Goal: Task Accomplishment & Management: Use online tool/utility

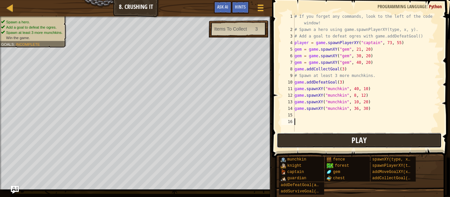
click at [333, 143] on button "Play" at bounding box center [359, 140] width 165 height 15
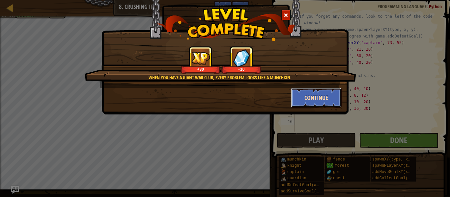
click at [309, 96] on button "Continue" at bounding box center [316, 98] width 51 height 20
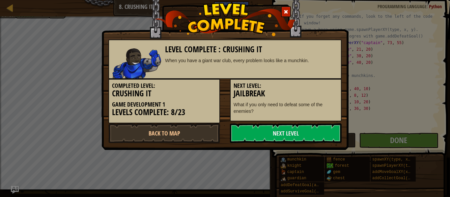
click at [309, 96] on h3 "Jailbreak" at bounding box center [285, 93] width 104 height 9
click at [263, 135] on link "Next Level" at bounding box center [286, 133] width 112 height 20
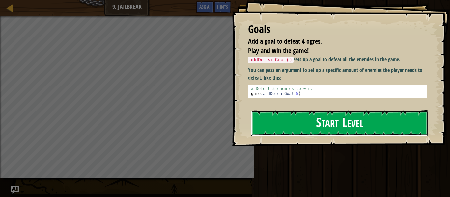
click at [284, 126] on button "Start Level" at bounding box center [339, 123] width 177 height 26
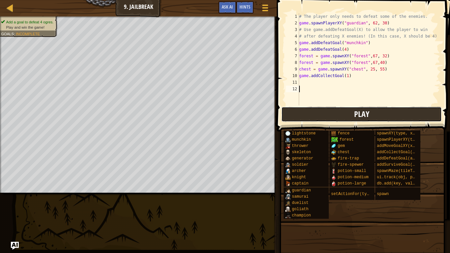
click at [320, 116] on button "Play" at bounding box center [361, 114] width 160 height 15
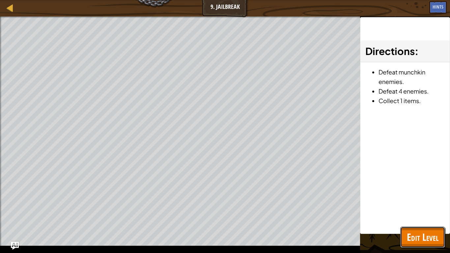
click at [421, 197] on span "Edit Level" at bounding box center [423, 236] width 32 height 13
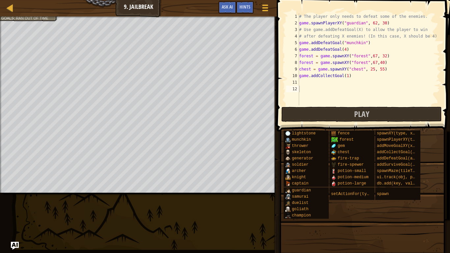
click at [393, 59] on div "# The player only needs to defeat some of the enemies. game . spawnPlayerXY ( "…" at bounding box center [369, 65] width 142 height 105
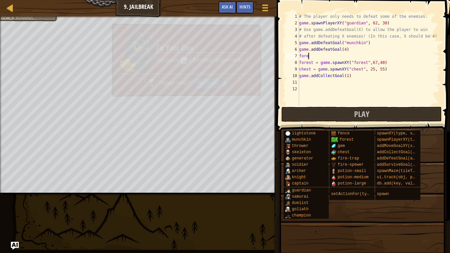
type textarea "f"
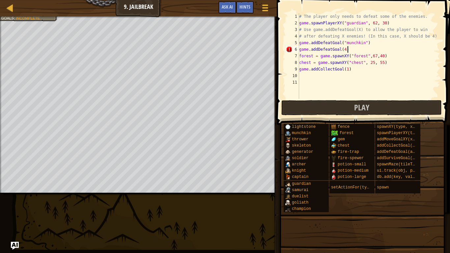
scroll to position [3, 7]
click at [389, 64] on div "# The player only needs to defeat some of the enemies. game . spawnPlayerXY ( "…" at bounding box center [369, 62] width 142 height 99
type textarea "c"
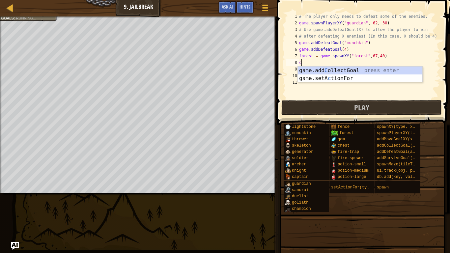
scroll to position [3, 0]
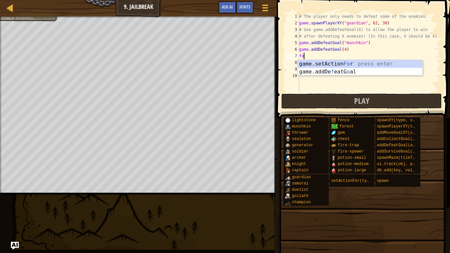
type textarea "f"
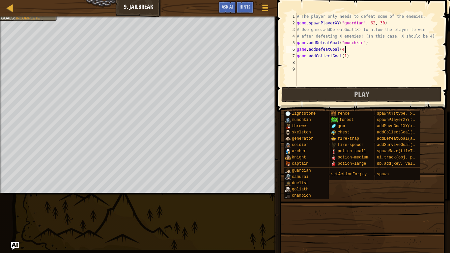
click at [297, 55] on div "# The player only needs to defeat some of the enemies. game . spawnPlayerXY ( "…" at bounding box center [367, 56] width 145 height 86
type textarea "game.addCollectGoal(1)"
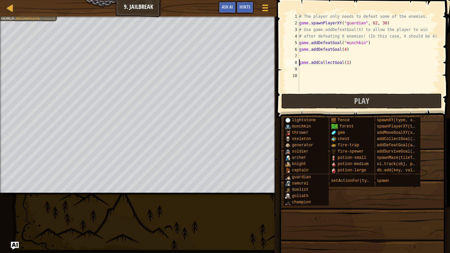
click at [313, 56] on div "# The player only needs to defeat some of the enemies. game . spawnPlayerXY ( "…" at bounding box center [369, 59] width 142 height 92
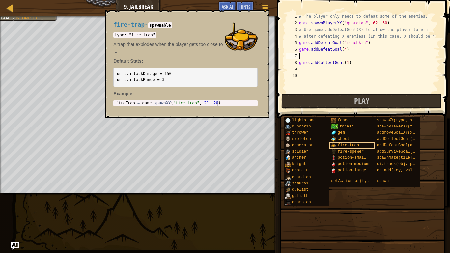
click at [340, 142] on div "fire-trap" at bounding box center [351, 145] width 45 height 6
click at [343, 138] on span "chest" at bounding box center [343, 139] width 12 height 5
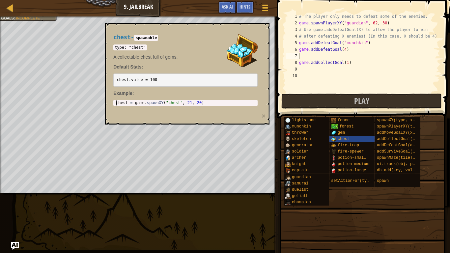
type textarea "chest = game.spawnXY("chest", 21, 20)"
drag, startPoint x: 116, startPoint y: 104, endPoint x: 210, endPoint y: 106, distance: 94.2
click at [210, 106] on div "chest - spawnable type: "chest" A collectable chest full of gems. Default Stats…" at bounding box center [185, 70] width 153 height 84
click at [305, 56] on div "# The player only needs to defeat some of the enemies. game . spawnPlayerXY ( "…" at bounding box center [369, 59] width 142 height 92
paste textarea "chest = game.spawnXY("chest", 21, 20)"
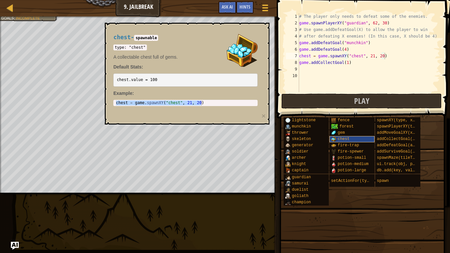
click at [349, 138] on div "chest" at bounding box center [351, 139] width 45 height 6
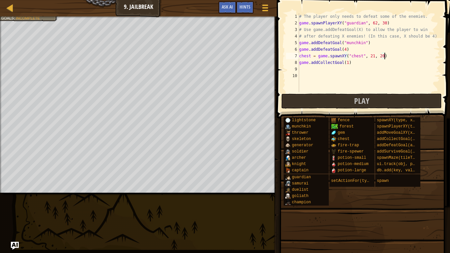
click at [372, 59] on div "# The player only needs to defeat some of the enemies. game . spawnPlayerXY ( "…" at bounding box center [369, 59] width 142 height 92
click at [382, 57] on div "# The player only needs to defeat some of the enemies. game . spawnPlayerXY ( "…" at bounding box center [369, 59] width 142 height 92
type textarea "chest = game.spawnXY("chest", 26, 54)"
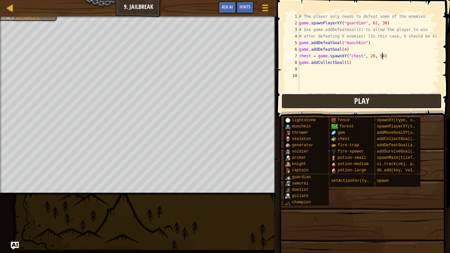
click at [363, 100] on span "Play" at bounding box center [361, 100] width 15 height 11
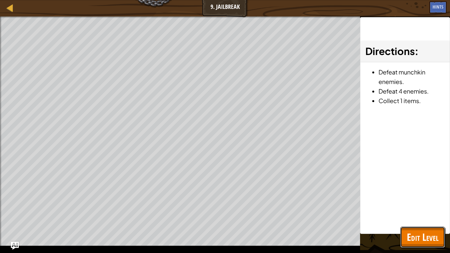
click at [411, 197] on span "Edit Level" at bounding box center [423, 236] width 32 height 13
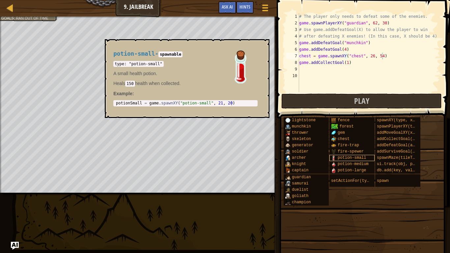
click at [364, 160] on span "potion-small" at bounding box center [351, 157] width 28 height 5
type textarea "potionSmall = game.spawnXY("potion-small", 21, 20)"
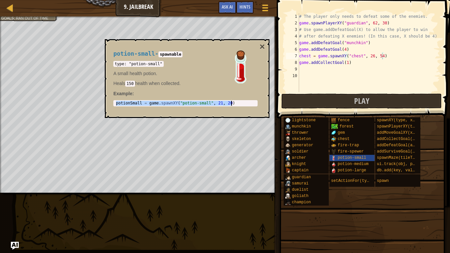
drag, startPoint x: 115, startPoint y: 103, endPoint x: 221, endPoint y: 108, distance: 106.5
click at [221, 108] on div "potion-small - spawnable type: "potion-small" A small health potion. Heals 150 …" at bounding box center [185, 78] width 153 height 68
click at [307, 71] on div "# The player only needs to defeat some of the enemies. game . spawnPlayerXY ( "…" at bounding box center [369, 59] width 142 height 92
paste textarea "potionSmall = game.spawnXY("potion-small", 21, 20)"
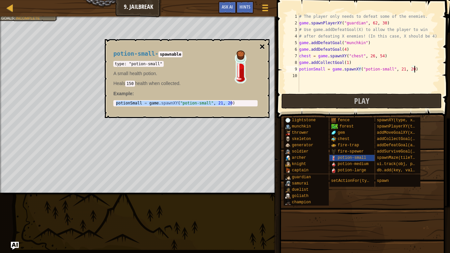
click at [264, 47] on button "×" at bounding box center [261, 46] width 5 height 9
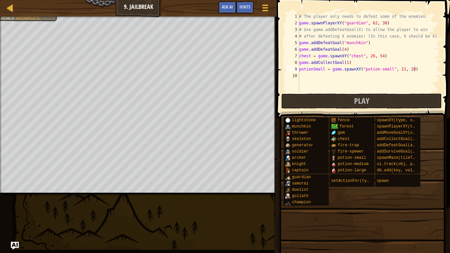
click at [403, 70] on div "# The player only needs to defeat some of the enemies. game . spawnPlayerXY ( "…" at bounding box center [369, 59] width 142 height 92
click at [412, 71] on div "# The player only needs to defeat some of the enemies. game . spawnPlayerXY ( "…" at bounding box center [369, 59] width 142 height 92
click at [397, 97] on button "Play" at bounding box center [361, 100] width 160 height 15
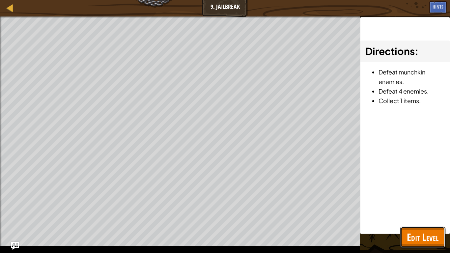
click at [427, 197] on span "Edit Level" at bounding box center [423, 236] width 32 height 13
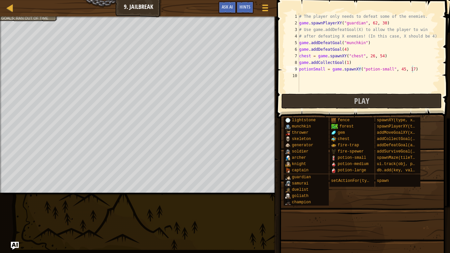
click at [425, 71] on div "# The player only needs to defeat some of the enemies. game . spawnPlayerXY ( "…" at bounding box center [369, 59] width 142 height 92
type textarea "p"
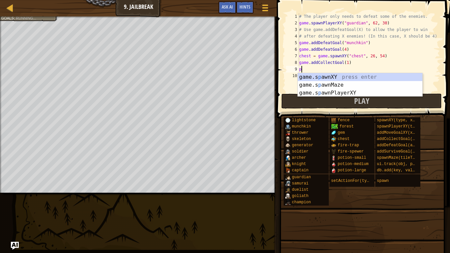
scroll to position [3, 0]
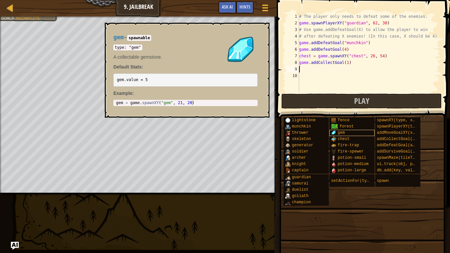
click at [356, 133] on div "gem" at bounding box center [351, 133] width 45 height 6
type textarea "gem = game.spawnXY("gem", 21, 20)"
drag, startPoint x: 116, startPoint y: 105, endPoint x: 190, endPoint y: 107, distance: 74.4
click at [190, 107] on div "gem - spawnable type: "gem" A collectable gemstone. Default Stats: gem.value = …" at bounding box center [185, 70] width 153 height 84
click at [307, 68] on div "# The player only needs to defeat some of the enemies. game . spawnPlayerXY ( "…" at bounding box center [369, 59] width 142 height 92
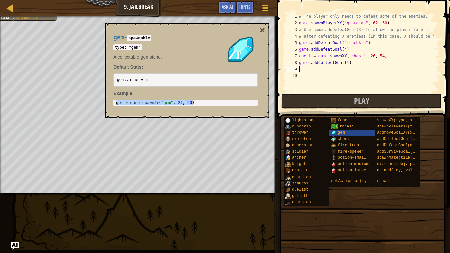
paste textarea "gem = game.spawnXY("gem", 21, 20)"
click at [372, 72] on div "# The player only needs to defeat some of the enemies. game . spawnPlayerXY ( "…" at bounding box center [369, 59] width 142 height 92
click at [362, 72] on div "# The player only needs to defeat some of the enemies. game . spawnPlayerXY ( "…" at bounding box center [369, 59] width 142 height 92
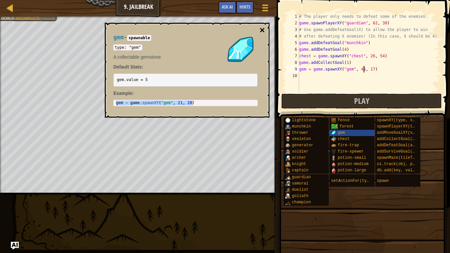
click at [262, 30] on button "×" at bounding box center [261, 30] width 5 height 9
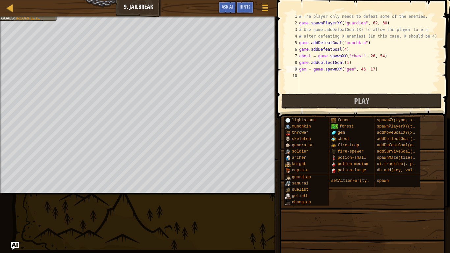
click at [347, 64] on div "# The player only needs to defeat some of the enemies. game . spawnPlayerXY ( "…" at bounding box center [369, 59] width 142 height 92
type textarea "game.addCollectGoal(2)"
click at [299, 64] on div "# The player only needs to defeat some of the enemies. game . spawnPlayerXY ( "…" at bounding box center [369, 59] width 142 height 92
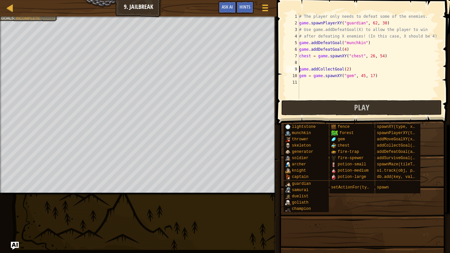
click at [313, 63] on div "# The player only needs to defeat some of the enemies. game . spawnPlayerXY ( "…" at bounding box center [369, 62] width 142 height 99
drag, startPoint x: 299, startPoint y: 76, endPoint x: 369, endPoint y: 79, distance: 70.5
click at [369, 79] on div "# The player only needs to defeat some of the enemies. game . spawnPlayerXY ( "…" at bounding box center [369, 62] width 142 height 99
type textarea "gem = game.spawnXY("gem", 45, 17)"
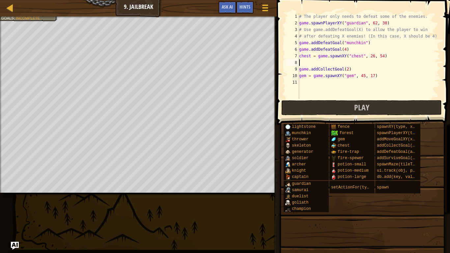
click at [358, 64] on div "# The player only needs to defeat some of the enemies. game . spawnPlayerXY ( "…" at bounding box center [369, 62] width 142 height 99
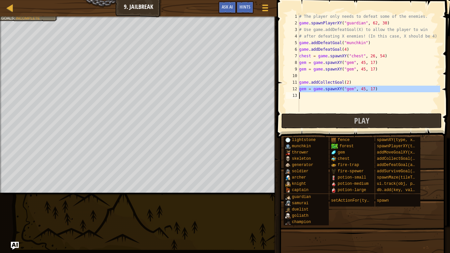
drag, startPoint x: 299, startPoint y: 90, endPoint x: 378, endPoint y: 93, distance: 78.4
click at [378, 93] on div "# The player only needs to defeat some of the enemies. game . spawnPlayerXY ( "…" at bounding box center [369, 69] width 142 height 112
click at [382, 88] on div "# The player only needs to defeat some of the enemies. game . spawnPlayerXY ( "…" at bounding box center [369, 62] width 142 height 99
type textarea "gem = game.spawnXY("gem", 45, 17)"
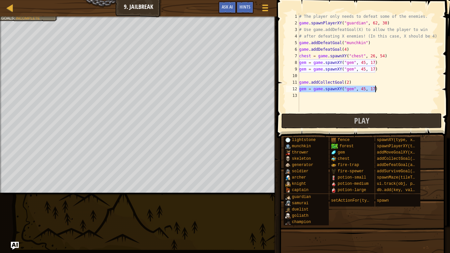
drag, startPoint x: 300, startPoint y: 90, endPoint x: 382, endPoint y: 91, distance: 82.6
click at [382, 91] on div "# The player only needs to defeat some of the enemies. game . spawnPlayerXY ( "…" at bounding box center [369, 69] width 142 height 112
click at [286, 84] on div "gem = game.spawnXY("gem", 45, 17) 1 2 3 4 5 6 7 8 9 10 11 12 13 # The player on…" at bounding box center [361, 62] width 155 height 99
click at [380, 73] on div "# The player only needs to defeat some of the enemies. game . spawnPlayerXY ( "…" at bounding box center [369, 69] width 142 height 112
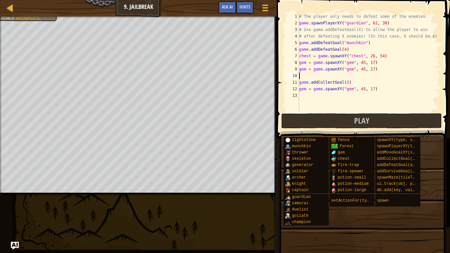
click at [381, 70] on div "# The player only needs to defeat some of the enemies. game . spawnPlayerXY ( "…" at bounding box center [369, 69] width 142 height 112
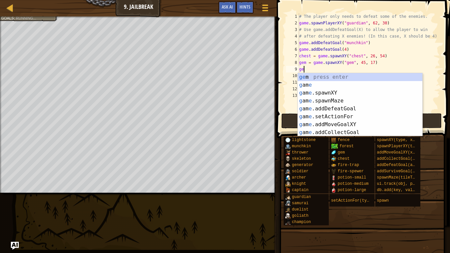
type textarea "g"
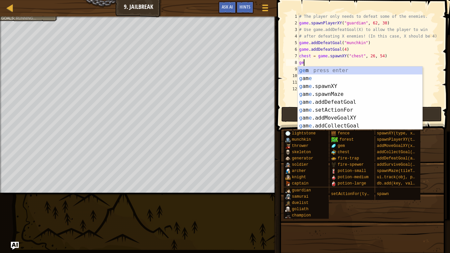
type textarea "g"
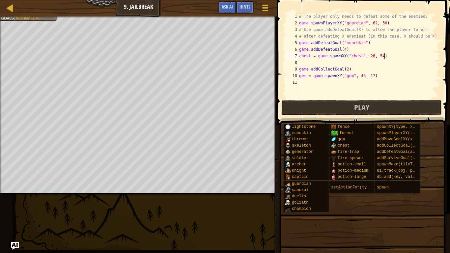
click at [371, 66] on div "# The player only needs to defeat some of the enemies. game . spawnPlayerXY ( "…" at bounding box center [369, 62] width 142 height 99
type textarea "game.addCollectGoal(2)"
click at [370, 63] on div "# The player only needs to defeat some of the enemies. game . spawnPlayerXY ( "…" at bounding box center [369, 62] width 142 height 99
type textarea "chest = game.spawnXY("chest", 26, 54)"
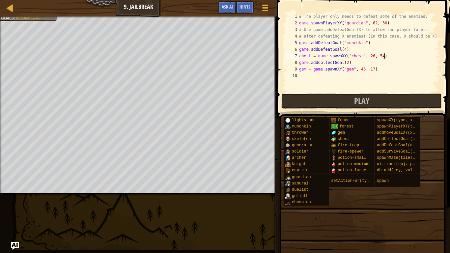
click at [377, 73] on div "# The player only needs to defeat some of the enemies. game . spawnPlayerXY ( "…" at bounding box center [369, 59] width 142 height 92
click at [377, 71] on div "# The player only needs to defeat some of the enemies. game . spawnPlayerXY ( "…" at bounding box center [369, 59] width 142 height 92
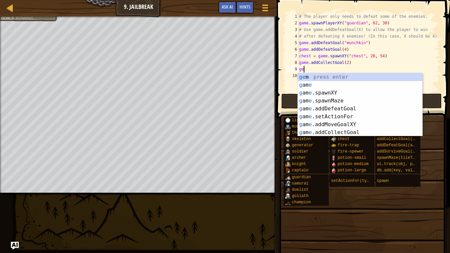
type textarea "g"
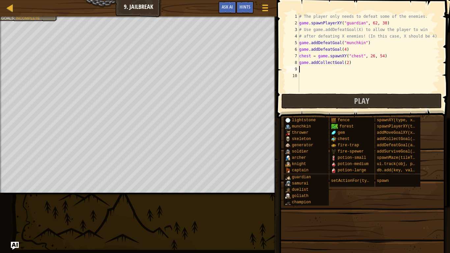
click at [348, 63] on div "# The player only needs to defeat some of the enemies. game . spawnPlayerXY ( "…" at bounding box center [369, 59] width 142 height 92
click at [331, 99] on button "Play" at bounding box center [361, 100] width 160 height 15
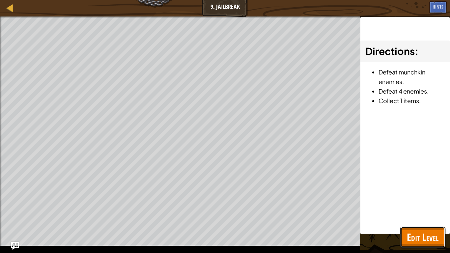
click at [417, 197] on button "Edit Level" at bounding box center [422, 236] width 45 height 21
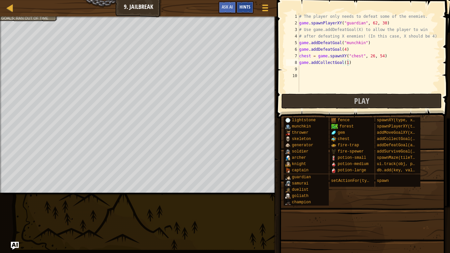
click at [242, 8] on span "Hints" at bounding box center [244, 7] width 11 height 6
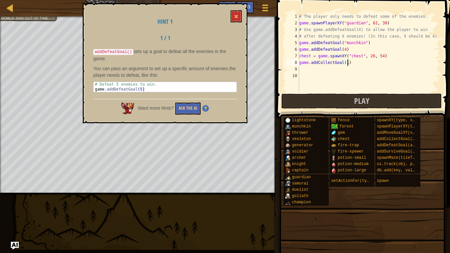
click at [345, 52] on div "# The player only needs to defeat some of the enemies. game . spawnPlayerXY ( "…" at bounding box center [369, 59] width 142 height 92
type textarea "game.addDefeatGoal(5)"
click at [240, 17] on button at bounding box center [235, 16] width 11 height 12
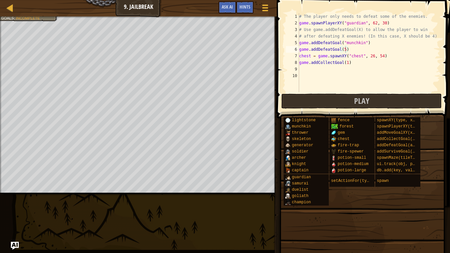
click at [299, 51] on div "# The player only needs to defeat some of the enemies. game . spawnPlayerXY ( "…" at bounding box center [369, 59] width 142 height 92
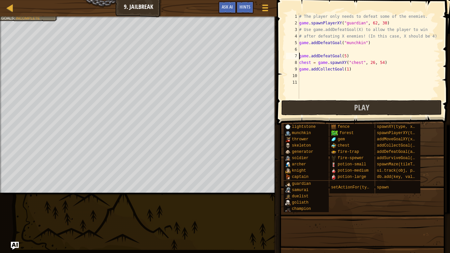
click at [313, 49] on div "# The player only needs to defeat some of the enemies. game . spawnPlayerXY ( "…" at bounding box center [369, 62] width 142 height 99
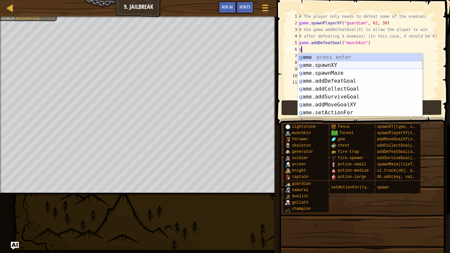
click at [328, 65] on div "g ame press enter g ame.spawnXY press enter g ame.spawnMaze press enter g ame.a…" at bounding box center [360, 92] width 124 height 79
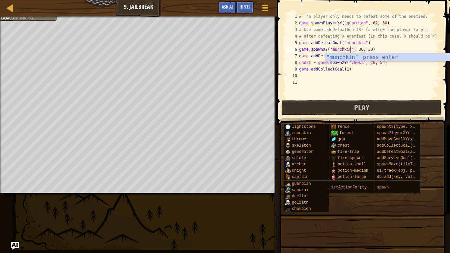
scroll to position [3, 8]
click at [361, 48] on div "# The player only needs to defeat some of the enemies. game . spawnPlayerXY ( "…" at bounding box center [369, 62] width 142 height 99
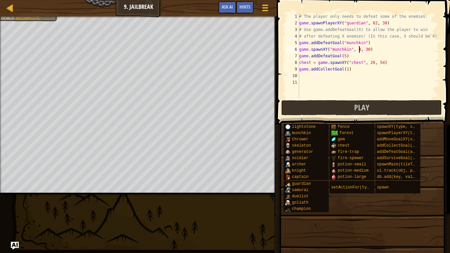
scroll to position [3, 9]
click at [370, 51] on div "# The player only needs to defeat some of the enemies. game . spawnPlayerXY ( "…" at bounding box center [369, 62] width 142 height 99
type textarea "game.spawnXY("munchkin", 45, 17)"
click at [358, 111] on span "Play" at bounding box center [361, 107] width 15 height 11
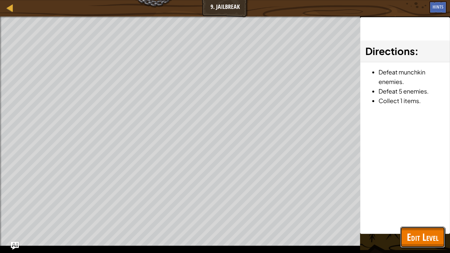
click at [420, 197] on span "Edit Level" at bounding box center [423, 236] width 32 height 13
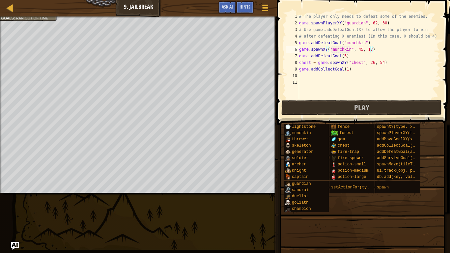
click at [364, 73] on div "# The player only needs to defeat some of the enemies. game . spawnPlayerXY ( "…" at bounding box center [369, 62] width 142 height 99
click at [359, 70] on div "# The player only needs to defeat some of the enemies. game . spawnPlayerXY ( "…" at bounding box center [369, 62] width 142 height 99
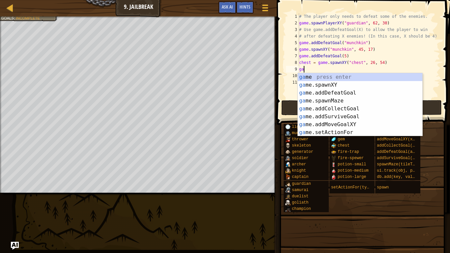
type textarea "g"
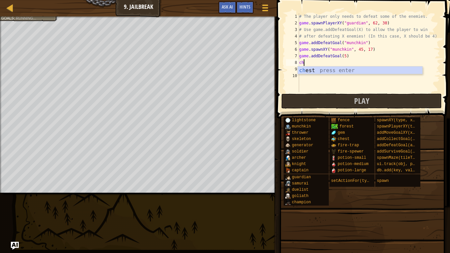
type textarea "c"
type textarea "game.addDefeatGoal(5)"
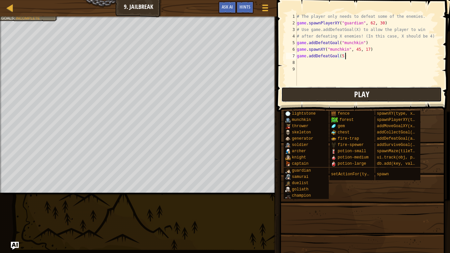
click at [357, 95] on span "Play" at bounding box center [361, 94] width 15 height 11
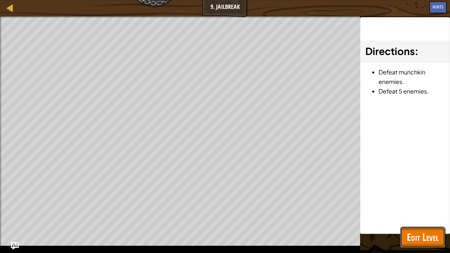
click at [409, 197] on span "Edit Level" at bounding box center [423, 236] width 32 height 13
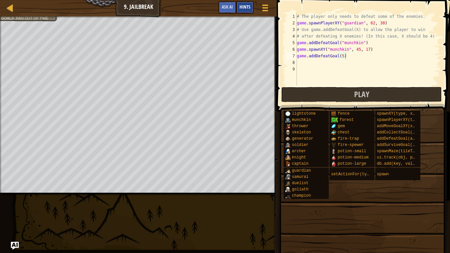
click at [249, 9] on span "Hints" at bounding box center [244, 7] width 11 height 6
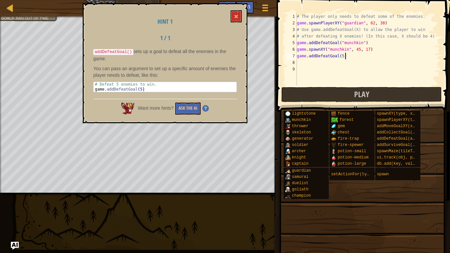
click at [297, 58] on div "# The player only needs to defeat some of the enemies. game . spawnPlayerXY ( "…" at bounding box center [367, 56] width 145 height 86
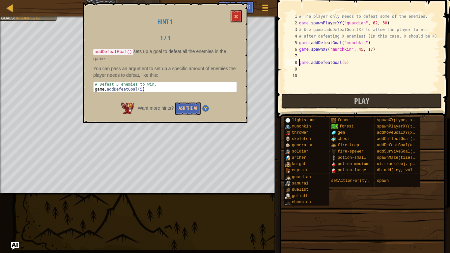
click at [302, 56] on div "# The player only needs to defeat some of the enemies. game . spawnPlayerXY ( "…" at bounding box center [369, 59] width 142 height 92
click at [239, 18] on button at bounding box center [235, 16] width 11 height 12
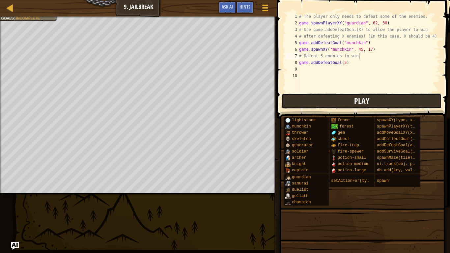
click at [332, 98] on button "Play" at bounding box center [361, 100] width 160 height 15
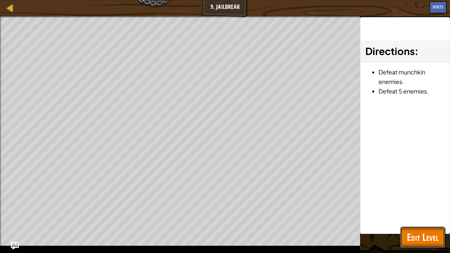
click at [417, 197] on span "Edit Level" at bounding box center [423, 236] width 32 height 13
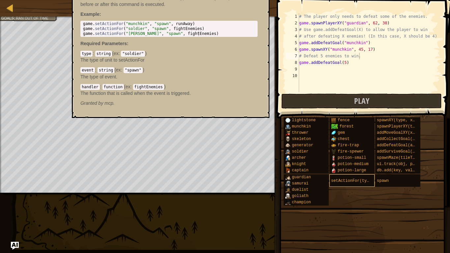
click at [356, 181] on span "setActionFor(type, event, handler)" at bounding box center [371, 180] width 81 height 5
click at [348, 192] on div "lightstone munchkin thrower skeleton generator soldier [PERSON_NAME] [PERSON_NA…" at bounding box center [364, 161] width 162 height 89
click at [347, 192] on div "lightstone munchkin thrower skeleton generator soldier [PERSON_NAME] [PERSON_NA…" at bounding box center [364, 161] width 162 height 89
click at [346, 185] on div "setActionFor(type, event, handler)" at bounding box center [351, 180] width 45 height 13
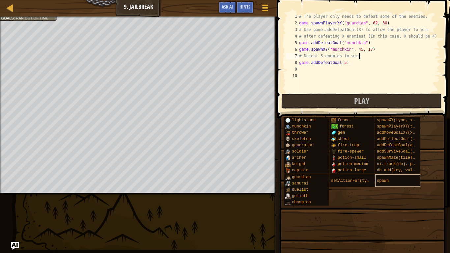
click at [401, 179] on div "spawn" at bounding box center [397, 180] width 45 height 13
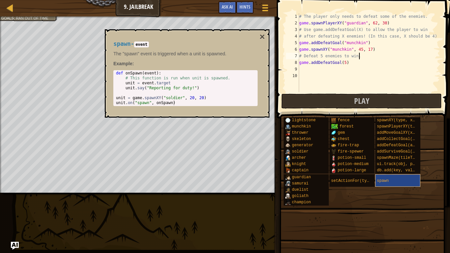
click at [399, 180] on div "spawn" at bounding box center [397, 180] width 45 height 13
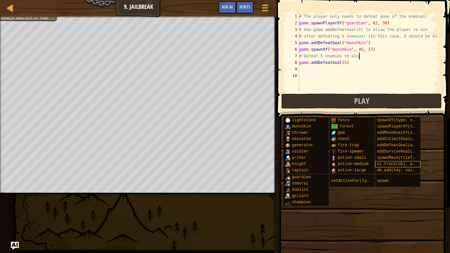
click at [400, 165] on span "ui.track(obj, prop)" at bounding box center [399, 164] width 45 height 5
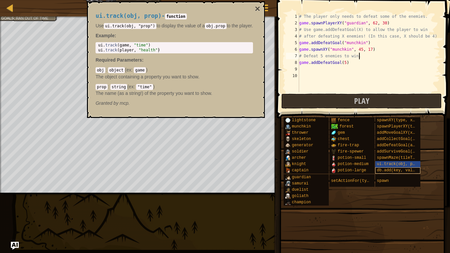
click at [408, 171] on span "db.add(key, value)" at bounding box center [398, 170] width 43 height 5
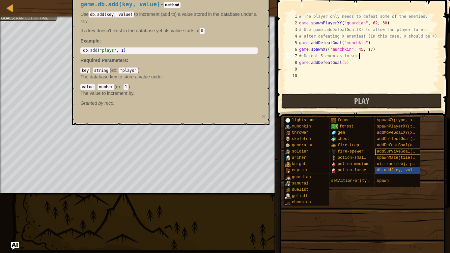
click at [405, 152] on span "addSurviveGoal(seconds)" at bounding box center [404, 151] width 55 height 5
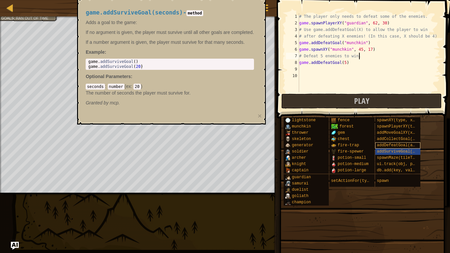
click at [406, 145] on span "addDefeatGoal(amount)" at bounding box center [402, 145] width 50 height 5
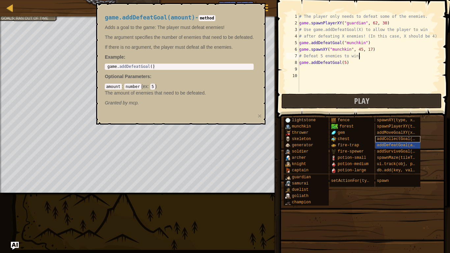
click at [403, 139] on span "addCollectGoal(amount)" at bounding box center [403, 139] width 52 height 5
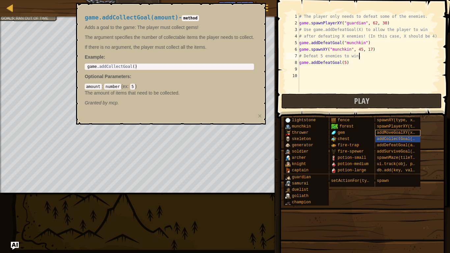
click at [405, 130] on span "addMoveGoalXY(x, y)" at bounding box center [399, 132] width 45 height 5
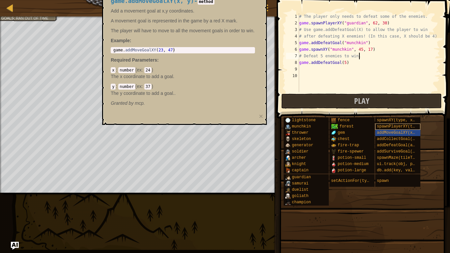
click at [406, 126] on span "spawnPlayerXY(type, x, y)" at bounding box center [406, 126] width 59 height 5
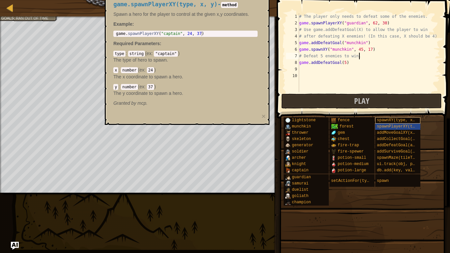
click at [408, 119] on span "spawnXY(type, x, y)" at bounding box center [399, 120] width 45 height 5
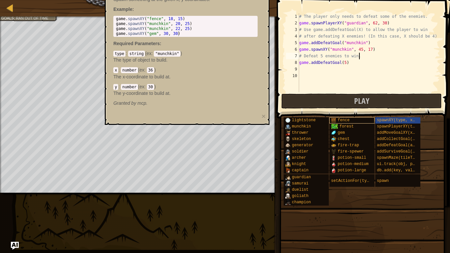
click at [356, 121] on div "fence" at bounding box center [351, 120] width 45 height 6
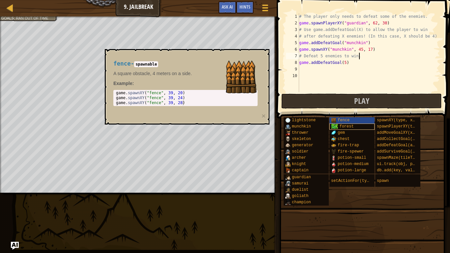
click at [360, 126] on div "forest" at bounding box center [351, 126] width 45 height 6
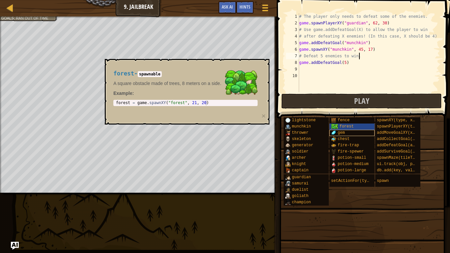
click at [356, 134] on div "gem" at bounding box center [351, 133] width 45 height 6
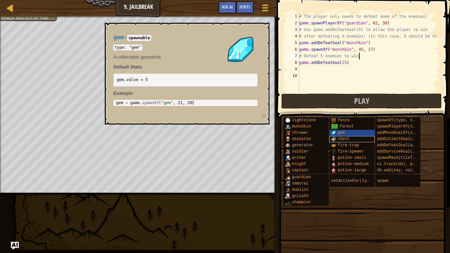
click at [358, 139] on div "chest" at bounding box center [351, 139] width 45 height 6
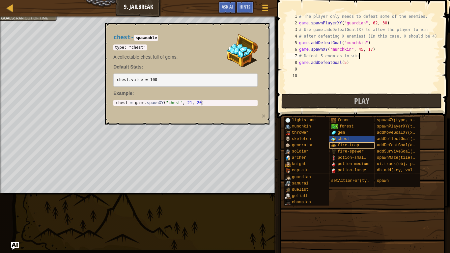
click at [359, 146] on div "fire-trap" at bounding box center [351, 145] width 45 height 6
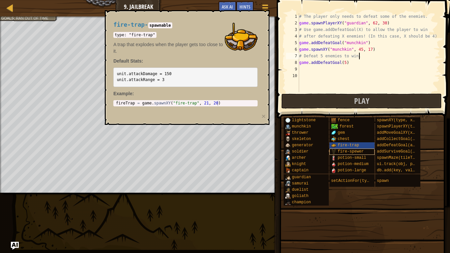
click at [359, 152] on span "fire-spewer" at bounding box center [350, 151] width 26 height 5
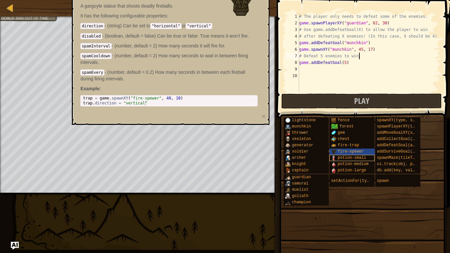
click at [360, 157] on span "potion-small" at bounding box center [351, 157] width 28 height 5
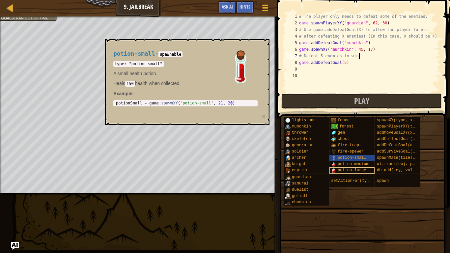
click at [361, 168] on span "potion-large" at bounding box center [351, 170] width 28 height 5
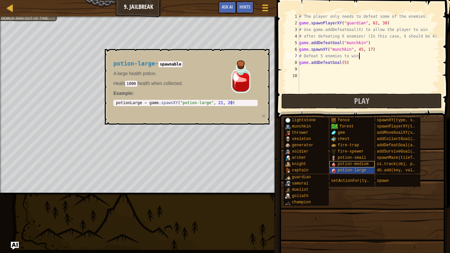
click at [364, 164] on span "potion-medium" at bounding box center [352, 164] width 31 height 5
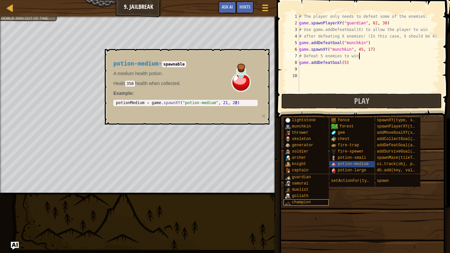
click at [310, 197] on span "champion" at bounding box center [301, 202] width 19 height 5
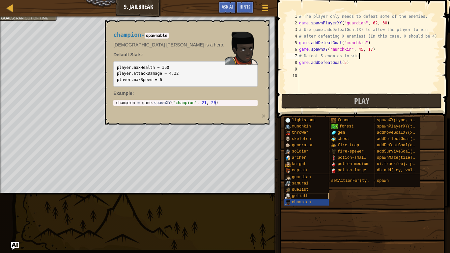
click at [310, 193] on div "goliath" at bounding box center [305, 196] width 45 height 6
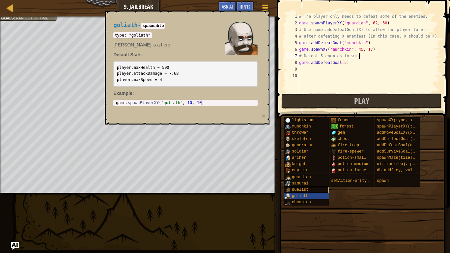
click at [311, 192] on div "duelist" at bounding box center [305, 190] width 45 height 6
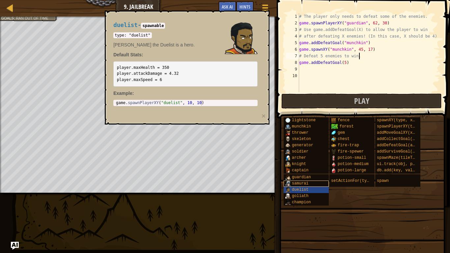
click at [318, 181] on div "samurai" at bounding box center [305, 183] width 45 height 6
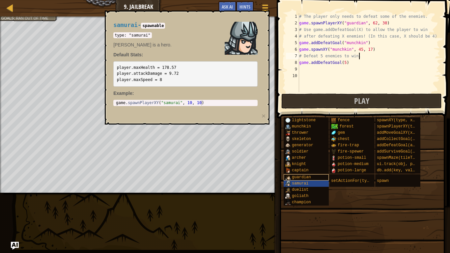
click at [316, 177] on div "guardian" at bounding box center [305, 177] width 45 height 6
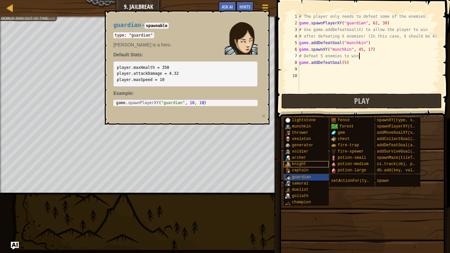
click at [317, 165] on div "knight" at bounding box center [305, 164] width 45 height 6
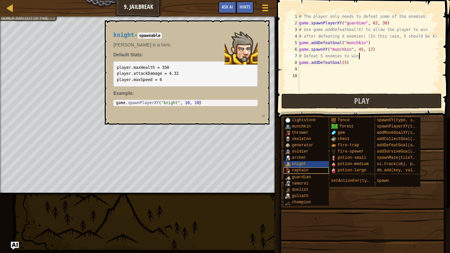
click at [313, 171] on div "captain" at bounding box center [305, 170] width 45 height 6
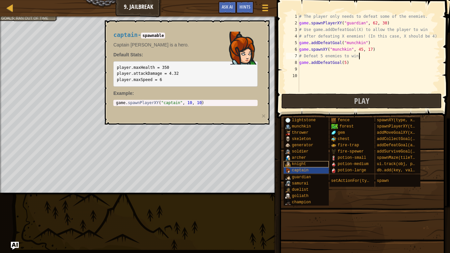
click at [316, 164] on div "knight" at bounding box center [305, 164] width 45 height 6
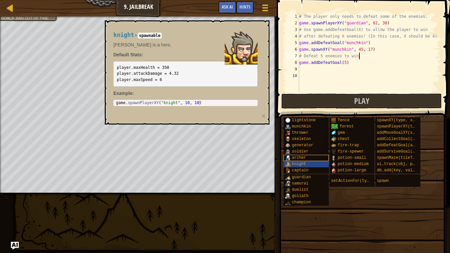
click at [315, 155] on div "archer" at bounding box center [305, 158] width 45 height 6
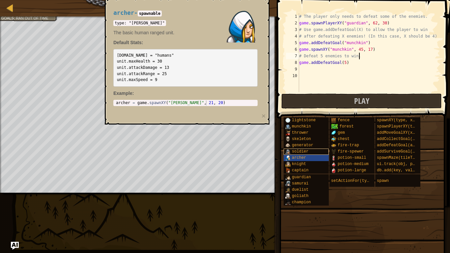
click at [316, 150] on div "soldier" at bounding box center [305, 151] width 45 height 6
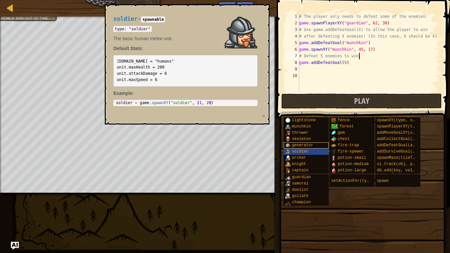
click at [319, 143] on div "generator" at bounding box center [305, 145] width 45 height 6
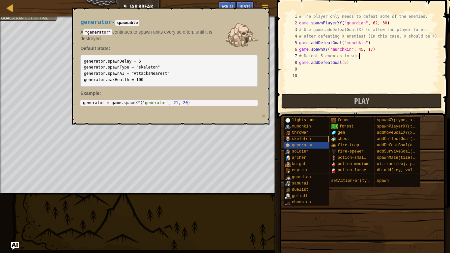
click at [313, 140] on div "skeleton" at bounding box center [305, 139] width 45 height 6
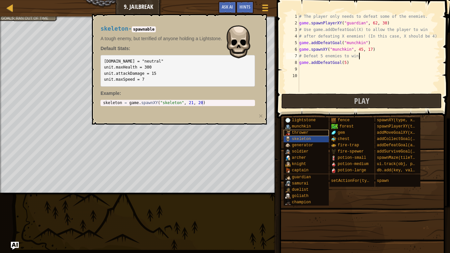
click at [319, 133] on div "thrower" at bounding box center [305, 133] width 45 height 6
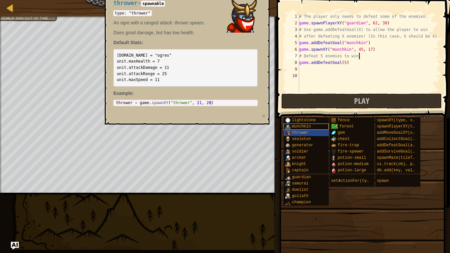
click at [317, 128] on div "munchkin" at bounding box center [305, 126] width 45 height 6
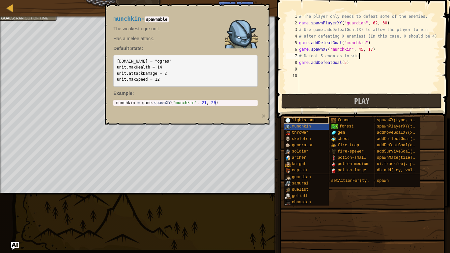
click at [322, 121] on div "lightstone" at bounding box center [305, 120] width 45 height 6
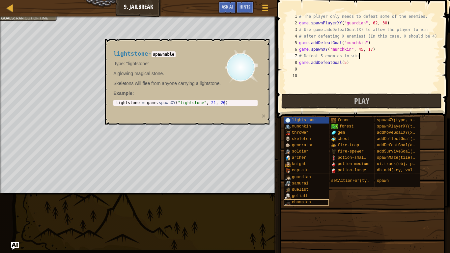
click at [315, 197] on div "champion" at bounding box center [305, 202] width 45 height 6
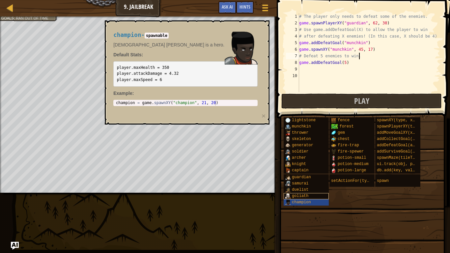
click at [311, 197] on div "goliath" at bounding box center [305, 196] width 45 height 6
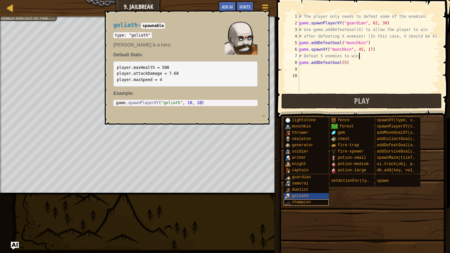
click at [318, 197] on div "champion" at bounding box center [305, 202] width 45 height 6
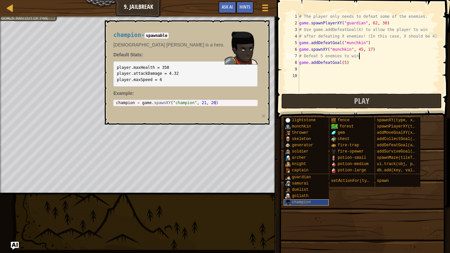
click at [318, 197] on div "champion" at bounding box center [305, 202] width 45 height 6
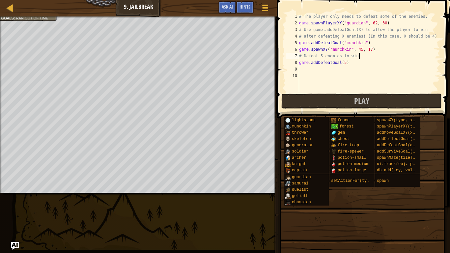
click at [393, 197] on span at bounding box center [362, 207] width 169 height 195
click at [418, 178] on div "spawn" at bounding box center [397, 180] width 45 height 13
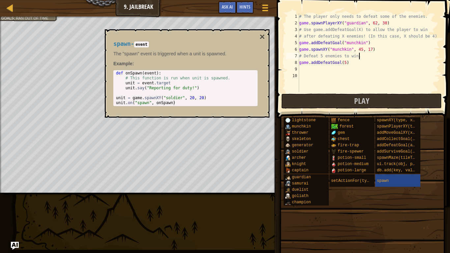
click at [397, 197] on span at bounding box center [362, 207] width 169 height 195
click at [407, 186] on div "spawn" at bounding box center [397, 180] width 45 height 13
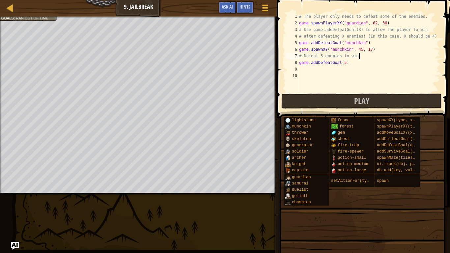
click at [396, 197] on span at bounding box center [362, 207] width 169 height 195
click at [394, 197] on span at bounding box center [362, 207] width 169 height 195
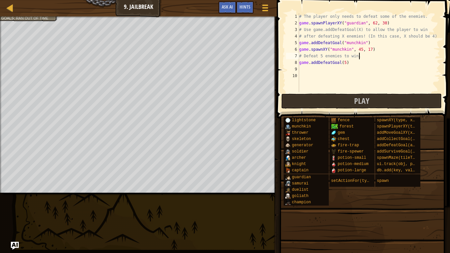
click at [394, 197] on span at bounding box center [362, 207] width 169 height 195
click at [395, 197] on span at bounding box center [362, 207] width 169 height 195
click at [391, 21] on div "# The player only needs to defeat some of the enemies. game . spawnPlayerXY ( "…" at bounding box center [369, 59] width 142 height 92
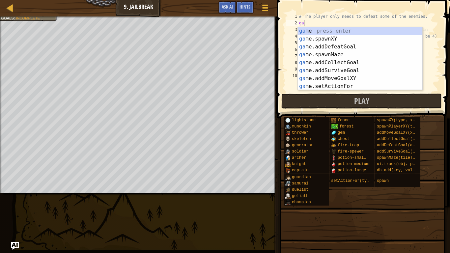
scroll to position [3, 0]
type textarea "g"
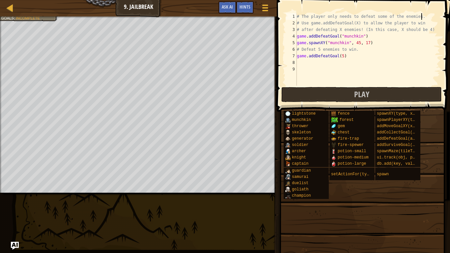
click at [376, 36] on div "# The player only needs to defeat some of the enemies. # Use game.addDefeatGoal…" at bounding box center [367, 56] width 145 height 86
type textarea "game.addDefeatGoal("munchkin")"
click at [297, 37] on div "# The player only needs to defeat some of the enemies. # Use game.addDefeatGoal…" at bounding box center [367, 56] width 145 height 86
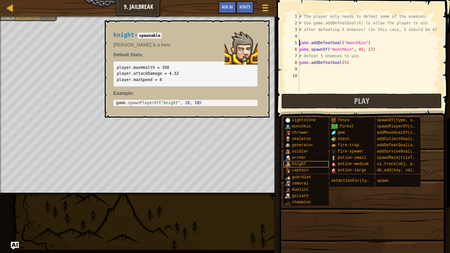
click at [293, 162] on span "knight" at bounding box center [299, 164] width 14 height 5
click at [302, 36] on div "# The player only needs to defeat some of the enemies. # Use game.addDefeatGoal…" at bounding box center [369, 59] width 142 height 92
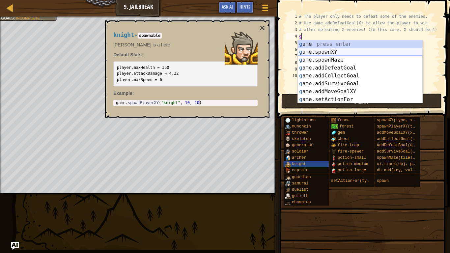
click at [317, 52] on div "g ame press enter g ame.spawnXY press enter g ame.spawnMaze press enter g ame.a…" at bounding box center [360, 79] width 124 height 79
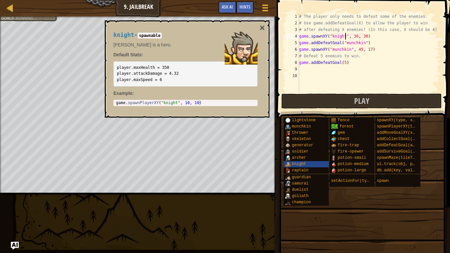
scroll to position [3, 7]
click at [357, 37] on div "# The player only needs to defeat some of the enemies. # Use game.addDefeatGoal…" at bounding box center [369, 59] width 142 height 92
click at [338, 100] on button "Play" at bounding box center [361, 100] width 160 height 15
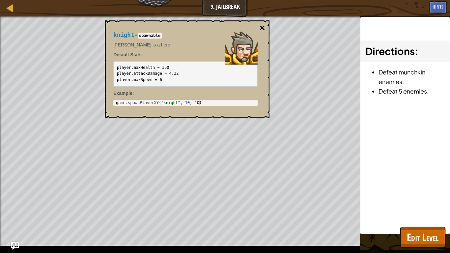
click at [260, 27] on button "×" at bounding box center [261, 27] width 5 height 9
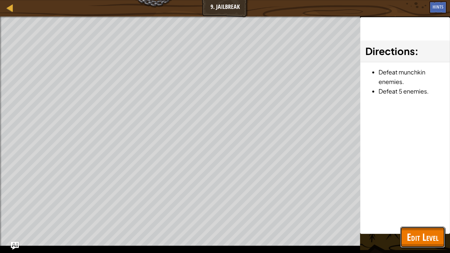
click at [417, 197] on span "Edit Level" at bounding box center [423, 236] width 32 height 13
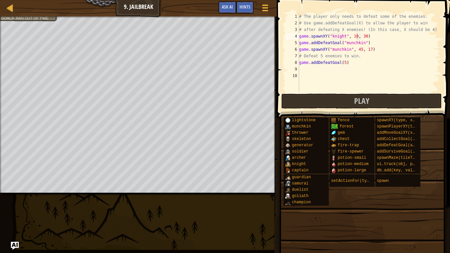
click at [360, 58] on div "# The player only needs to defeat some of the enemies. # Use game.addDefeatGoal…" at bounding box center [369, 59] width 142 height 92
type textarea "#"
click at [373, 49] on div "# The player only needs to defeat some of the enemies. # Use game.addDefeatGoal…" at bounding box center [369, 59] width 142 height 92
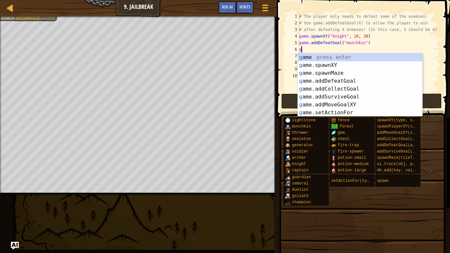
type textarea "g"
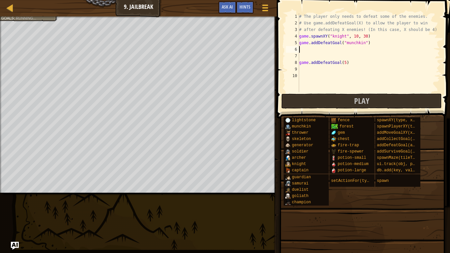
type textarea "game.addDefeatGoal("munchkin")"
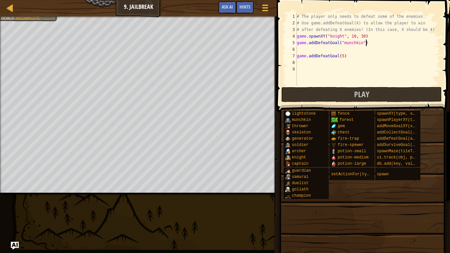
click at [329, 50] on div "# The player only needs to defeat some of the enemies. # Use game.addDefeatGoal…" at bounding box center [367, 56] width 145 height 86
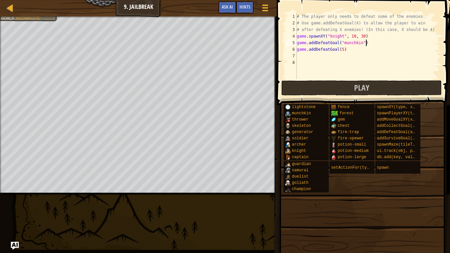
click at [348, 47] on div "# The player only needs to defeat some of the enemies. # Use game.addDefeatGoal…" at bounding box center [367, 52] width 145 height 79
type textarea "game.addDefeatGoal(5)"
click at [399, 87] on button "Play" at bounding box center [361, 87] width 160 height 15
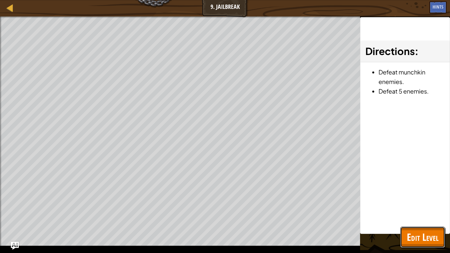
click at [426, 197] on span "Edit Level" at bounding box center [423, 236] width 32 height 13
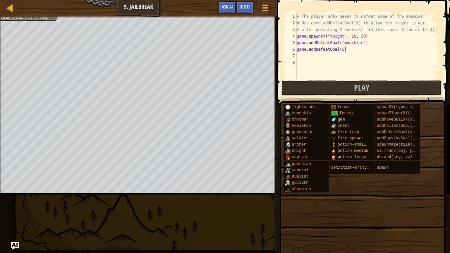
click at [406, 56] on div "# The player only needs to defeat some of the enemies. # Use game.addDefeatGoal…" at bounding box center [367, 52] width 145 height 79
click at [403, 56] on div "# The player only needs to defeat some of the enemies. # Use game.addDefeatGoal…" at bounding box center [367, 52] width 145 height 79
click at [397, 51] on div "# The player only needs to defeat some of the enemies. # Use game.addDefeatGoal…" at bounding box center [367, 52] width 145 height 79
click at [296, 22] on div "2" at bounding box center [291, 23] width 11 height 7
type textarea "# Use game.addDefeatGoal(X) to allow the player to win"
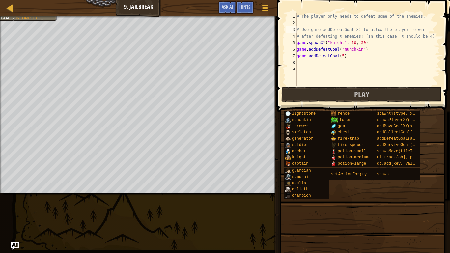
click at [308, 22] on div "# The player only needs to defeat some of the enemies. # Use game.addDefeatGoal…" at bounding box center [367, 56] width 145 height 86
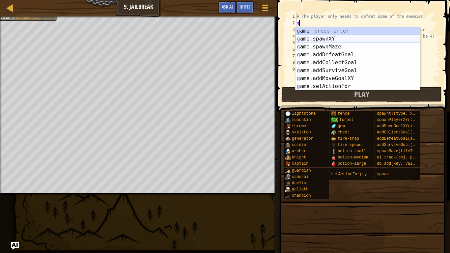
click at [320, 40] on div "g ame press enter g ame.spawnXY press enter g ame.spawnMaze press enter g ame.a…" at bounding box center [357, 66] width 124 height 79
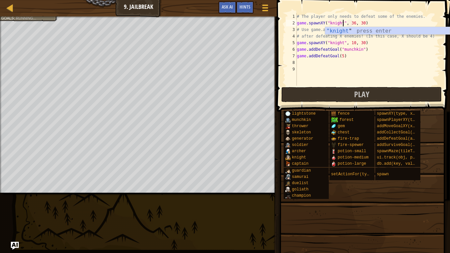
scroll to position [3, 7]
click at [353, 23] on div "# The player only needs to defeat some of the enemies. game . spawnXY ( "knight…" at bounding box center [367, 56] width 145 height 86
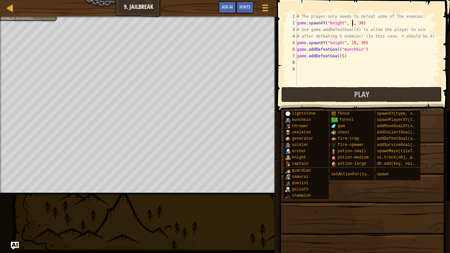
scroll to position [3, 9]
click at [363, 24] on div "# The player only needs to defeat some of the enemies. game . spawnXY ( "knight…" at bounding box center [367, 56] width 145 height 86
click at [354, 26] on div "# The player only needs to defeat some of the enemies. game . spawnXY ( "knight…" at bounding box center [367, 56] width 145 height 86
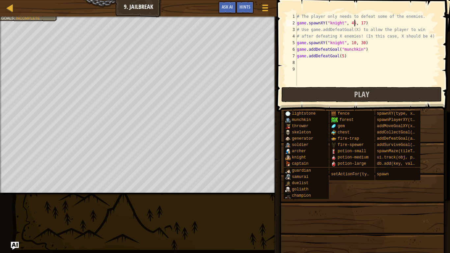
click at [370, 23] on div "# The player only needs to defeat some of the enemies. game . spawnXY ( "knight…" at bounding box center [367, 56] width 145 height 86
click at [350, 95] on button "Play" at bounding box center [361, 94] width 160 height 15
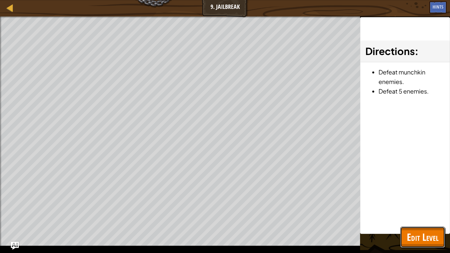
click at [422, 197] on span "Edit Level" at bounding box center [423, 236] width 32 height 13
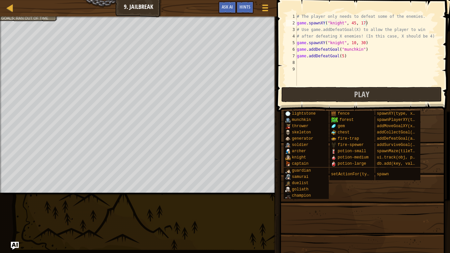
click at [373, 44] on div "# The player only needs to defeat some of the enemies. game . spawnXY ( "knight…" at bounding box center [367, 56] width 145 height 86
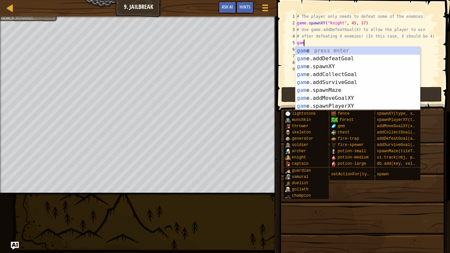
scroll to position [3, 0]
type textarea "g"
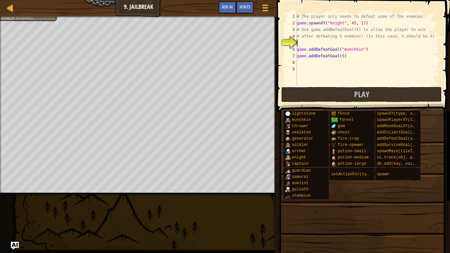
type textarea "# after defeating X enemies! (In this case, X should be 4)"
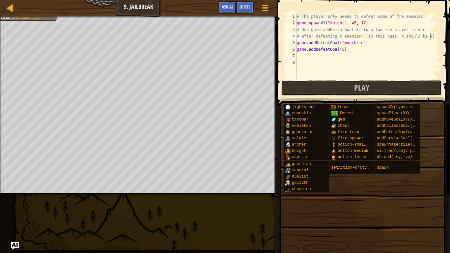
click at [347, 53] on div "# The player only needs to defeat some of the enemies. game . spawnXY ( "knight…" at bounding box center [367, 52] width 145 height 79
click at [349, 52] on div "# The player only needs to defeat some of the enemies. game . spawnXY ( "knight…" at bounding box center [367, 52] width 145 height 79
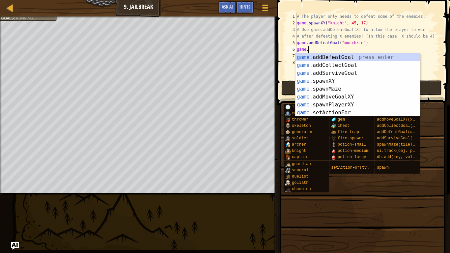
type textarea "g"
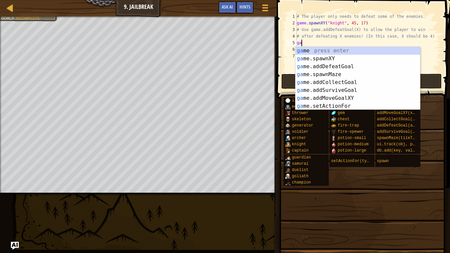
type textarea "g"
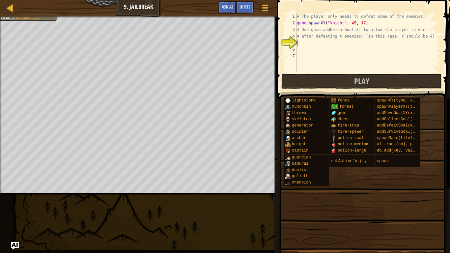
click at [367, 21] on div "# The player only needs to defeat some of the enemies. game . spawnXY ( "knight…" at bounding box center [367, 49] width 145 height 72
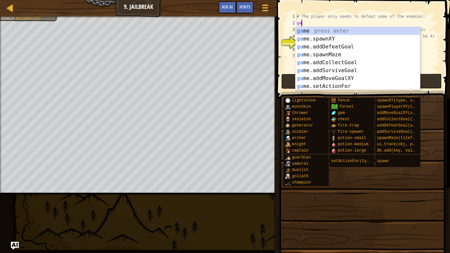
type textarea "g"
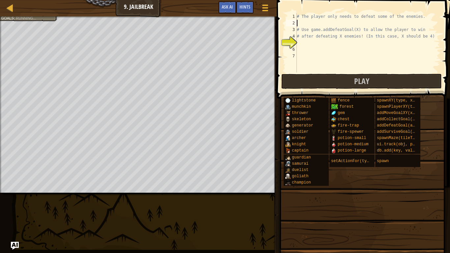
type textarea "# The player only needs to defeat some of the enemies."
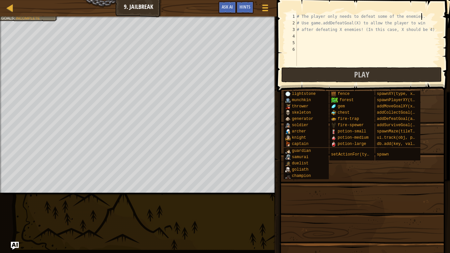
click at [317, 36] on div "# The player only needs to defeat some of the enemies. # Use game.addDefeatGoal…" at bounding box center [367, 46] width 145 height 66
click at [16, 21] on div "Add a goal to defeat 4 ogres. Play and win the game! Goals : Incomplete" at bounding box center [24, 8] width 65 height 25
click at [301, 41] on div "# The player only needs to defeat some of the enemies. # Use game.addDefeatGoal…" at bounding box center [367, 46] width 145 height 66
click at [303, 37] on div "# The player only needs to defeat some of the enemies. # Use game.addDefeatGoal…" at bounding box center [367, 46] width 145 height 66
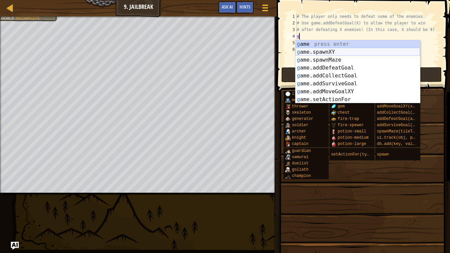
click at [316, 51] on div "g ame press enter g ame.spawnXY press enter g ame.spawnMaze press enter g ame.a…" at bounding box center [357, 79] width 124 height 79
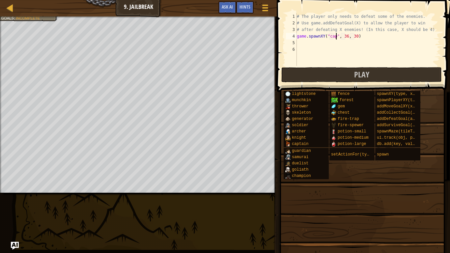
scroll to position [3, 6]
type textarea "game.spawnXY("captain", 36, 30)"
click at [356, 40] on div "# The player only needs to defeat some of the enemies. # Use game.addDefeatGoal…" at bounding box center [367, 46] width 145 height 66
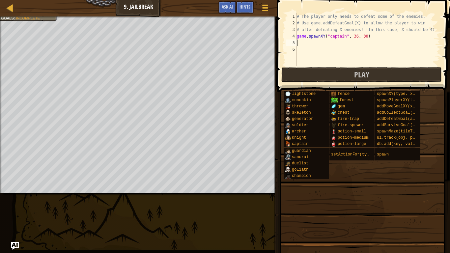
type textarea "game.spawnXY("captain", 36, 30)"
click at [356, 40] on div "# The player only needs to defeat some of the enemies. # Use game.addDefeatGoal…" at bounding box center [367, 46] width 145 height 66
click at [356, 38] on div "# The player only needs to defeat some of the enemies. # Use game.addDefeatGoal…" at bounding box center [367, 46] width 145 height 66
click at [364, 37] on div "# The player only needs to defeat some of the enemies. # Use game.addDefeatGoal…" at bounding box center [367, 46] width 145 height 66
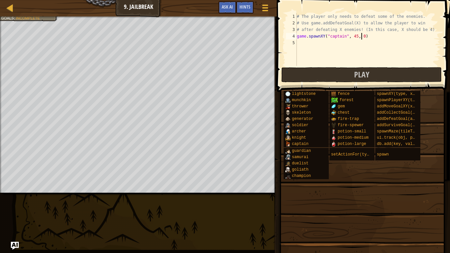
click at [362, 37] on div "# The player only needs to defeat some of the enemies. # Use game.addDefeatGoal…" at bounding box center [367, 46] width 145 height 66
type textarea "game.spawnXY("captain", 45, 17)"
click at [364, 44] on div "# The player only needs to defeat some of the enemies. # Use game.addDefeatGoal…" at bounding box center [367, 46] width 145 height 66
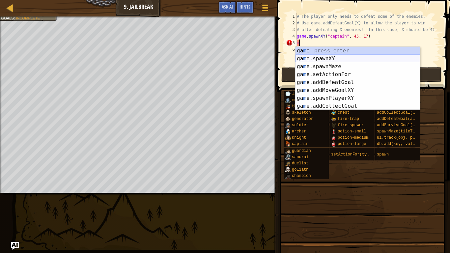
click at [329, 57] on div "ga m e press enter ga m e.spawnXY press enter ga m e.spawnMaze press enter ga m…" at bounding box center [357, 86] width 124 height 79
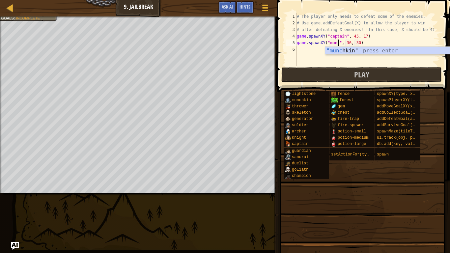
scroll to position [3, 7]
type textarea "game.spawnXY("munchkin", 36, 30)"
click at [357, 43] on div "# The player only needs to defeat some of the enemies. # Use game.addDefeatGoal…" at bounding box center [367, 46] width 145 height 66
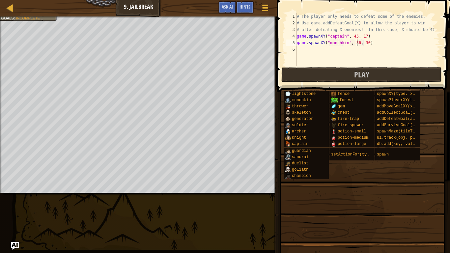
click at [360, 48] on div "# The player only needs to defeat some of the enemies. # Use game.addDefeatGoal…" at bounding box center [367, 46] width 145 height 66
click at [359, 45] on div "# The player only needs to defeat some of the enemies. # Use game.addDefeatGoal…" at bounding box center [367, 46] width 145 height 66
click at [366, 46] on div "# The player only needs to defeat some of the enemies. # Use game.addDefeatGoal…" at bounding box center [367, 46] width 145 height 66
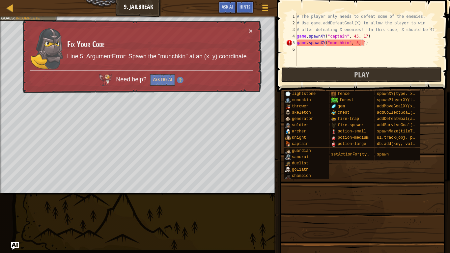
scroll to position [3, 10]
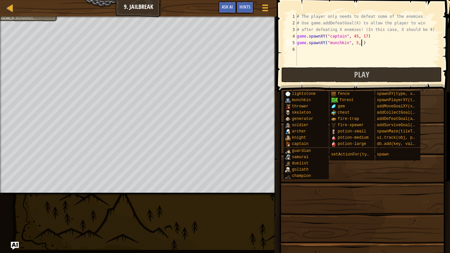
type textarea "game.spawnXY("munchkin", 5, 5)"
click at [357, 46] on div "# The player only needs to defeat some of the enemies. # Use game.addDefeatGoal…" at bounding box center [367, 46] width 145 height 66
click at [356, 42] on div "# The player only needs to defeat some of the enemies. # Use game.addDefeatGoal…" at bounding box center [367, 46] width 145 height 66
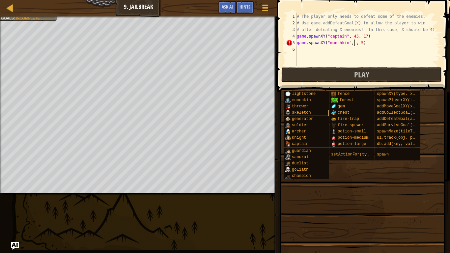
scroll to position [3, 9]
type textarea "game.spawnXY("munchkin", 30, 5)"
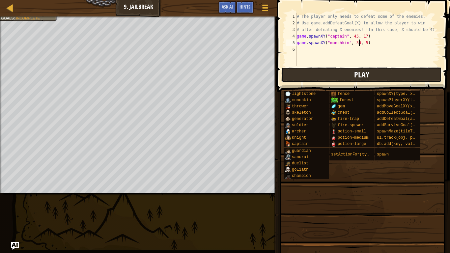
click at [302, 74] on button "Play" at bounding box center [361, 74] width 160 height 15
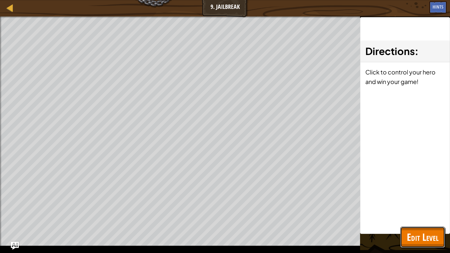
click at [409, 197] on span "Edit Level" at bounding box center [423, 236] width 32 height 13
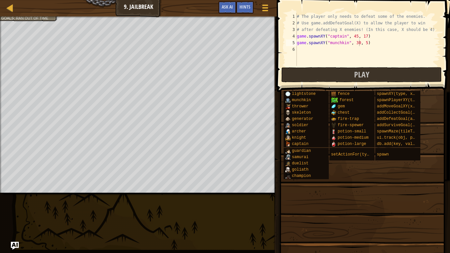
click at [345, 52] on div "# The player only needs to defeat some of the enemies. # Use game.addDefeatGoal…" at bounding box center [367, 46] width 145 height 66
type textarea "m"
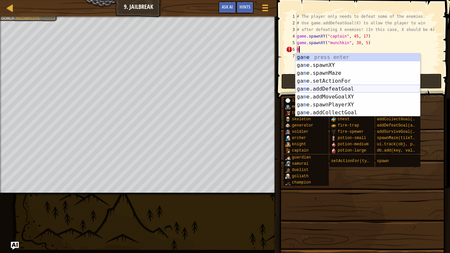
click at [341, 88] on div "ga m e press enter ga m e.spawnXY press enter ga m e.spawnMaze press enter ga m…" at bounding box center [357, 92] width 124 height 79
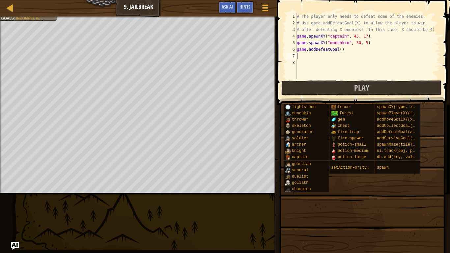
click at [340, 51] on div "# The player only needs to defeat some of the enemies. # Use game.addDefeatGoal…" at bounding box center [367, 52] width 145 height 79
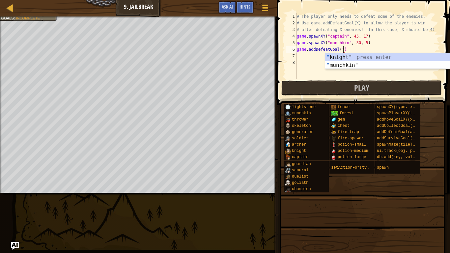
scroll to position [3, 7]
click at [333, 66] on div "" knight" press enter " munchkin" press enter" at bounding box center [387, 69] width 124 height 32
type textarea "game.addDefeatGoal("munchkin")"
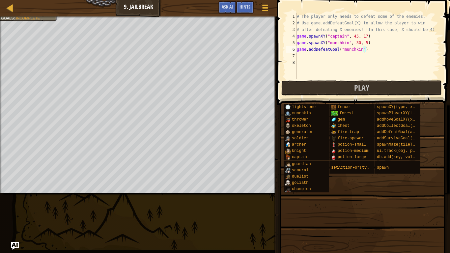
click at [329, 55] on div "# The player only needs to defeat some of the enemies. # Use game.addDefeatGoal…" at bounding box center [367, 52] width 145 height 79
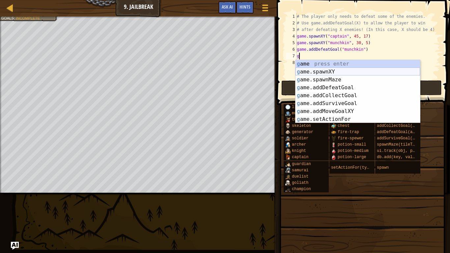
click at [344, 69] on div "g ame press enter g ame.spawnXY press enter g ame.spawnMaze press enter g ame.a…" at bounding box center [357, 99] width 124 height 79
type textarea "game.spawnXY("fence", 36, 30)"
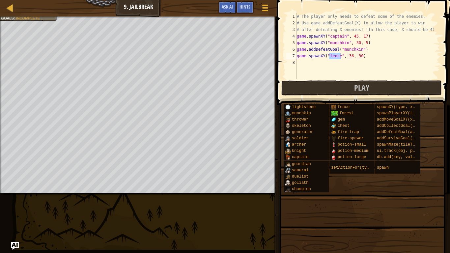
click at [365, 59] on div "# The player only needs to defeat some of the enemies. # Use game.addDefeatGoal…" at bounding box center [367, 52] width 145 height 79
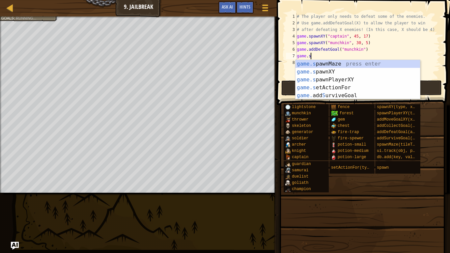
type textarea "game."
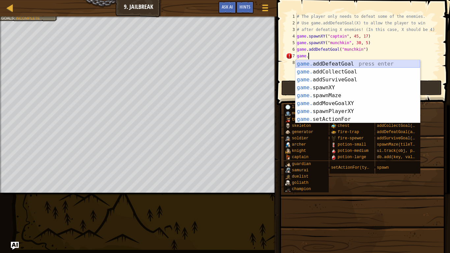
click at [365, 65] on div "game. addDefeatGoal press enter game. addCollectGoal press enter game. addSurvi…" at bounding box center [357, 99] width 124 height 79
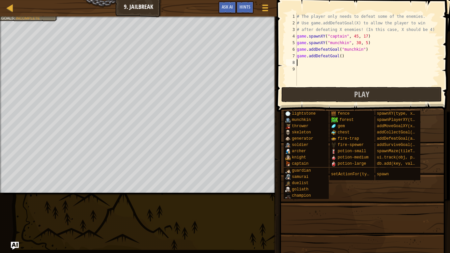
click at [339, 57] on div "# The player only needs to defeat some of the enemies. # Use game.addDefeatGoal…" at bounding box center [367, 56] width 145 height 86
click at [341, 99] on button "Play" at bounding box center [361, 94] width 160 height 15
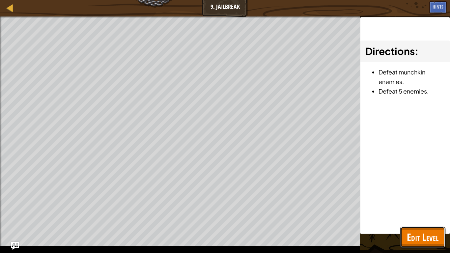
click at [422, 197] on span "Edit Level" at bounding box center [423, 236] width 32 height 13
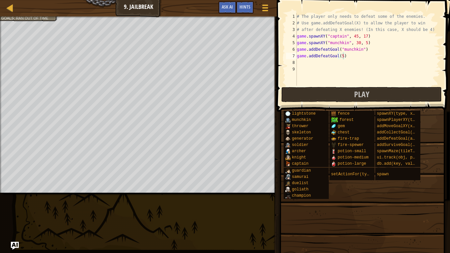
click at [297, 22] on div "# The player only needs to defeat some of the enemies. # Use game.addDefeatGoal…" at bounding box center [367, 56] width 145 height 86
type textarea "# Use game.addDefeatGoal(X) to allow the player to win"
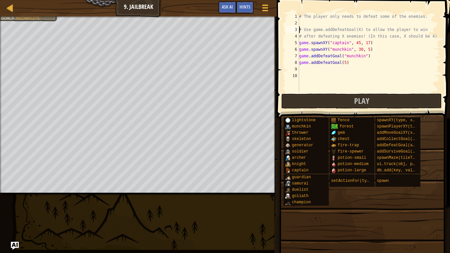
click at [311, 20] on div "# The player only needs to defeat some of the enemies. # Use game.addDefeatGoal…" at bounding box center [369, 59] width 142 height 92
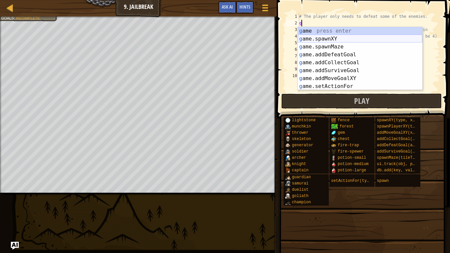
click at [333, 41] on div "g ame press enter g ame.spawnXY press enter g ame.spawnMaze press enter g ame.a…" at bounding box center [360, 66] width 124 height 79
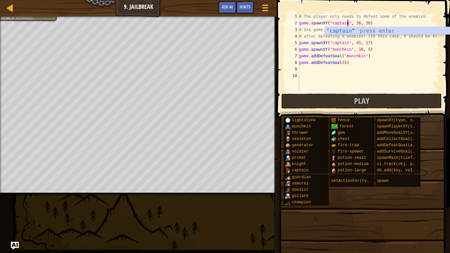
scroll to position [3, 7]
click at [357, 23] on div "# The player only needs to defeat some of the enemies. game . spawnXY ( "captai…" at bounding box center [369, 59] width 142 height 92
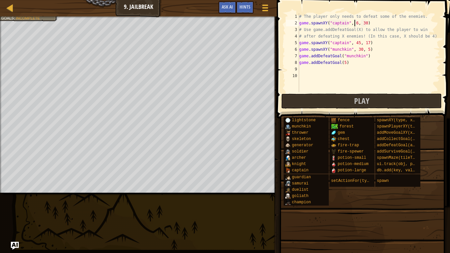
click at [357, 25] on div "# The player only needs to defeat some of the enemies. game . spawnXY ( "captai…" at bounding box center [369, 59] width 142 height 92
click at [368, 24] on div "# The player only needs to defeat some of the enemies. game . spawnXY ( "captai…" at bounding box center [369, 59] width 142 height 92
click at [374, 43] on div "# The player only needs to defeat some of the enemies. game . spawnXY ( "captai…" at bounding box center [369, 59] width 142 height 92
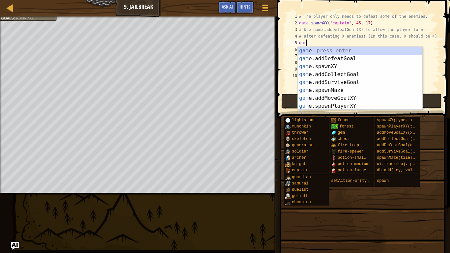
scroll to position [3, 0]
type textarea "g"
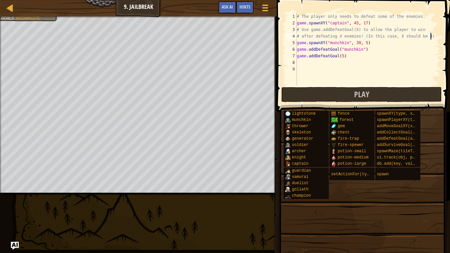
click at [375, 53] on div "# The player only needs to defeat some of the enemies. game . spawnXY ( "captai…" at bounding box center [367, 56] width 145 height 86
click at [372, 92] on button "Play" at bounding box center [361, 94] width 160 height 15
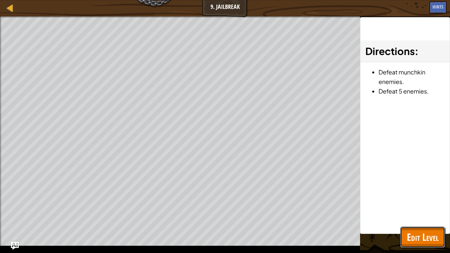
click at [411, 197] on span "Edit Level" at bounding box center [423, 236] width 32 height 13
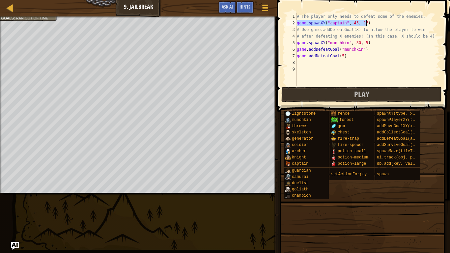
drag, startPoint x: 297, startPoint y: 23, endPoint x: 366, endPoint y: 25, distance: 69.5
click at [366, 25] on div "# The player only needs to defeat some of the enemies. game . spawnXY ( "captai…" at bounding box center [367, 56] width 145 height 86
click at [371, 23] on div "# The player only needs to defeat some of the enemies. game . spawnXY ( "captai…" at bounding box center [367, 56] width 145 height 86
drag, startPoint x: 297, startPoint y: 23, endPoint x: 370, endPoint y: 21, distance: 73.4
click at [370, 21] on div "# The player only needs to defeat some of the enemies. game . spawnXY ( "captai…" at bounding box center [367, 56] width 145 height 86
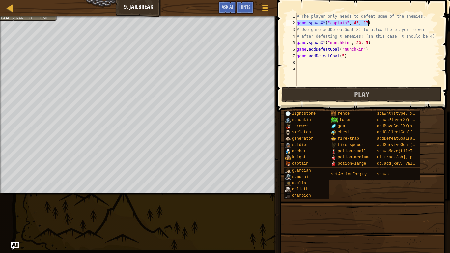
click at [297, 36] on div "# The player only needs to defeat some of the enemies. game . spawnXY ( "captai…" at bounding box center [367, 56] width 145 height 86
type textarea "# after defeating X enemies! (In this case, X should be 4)"
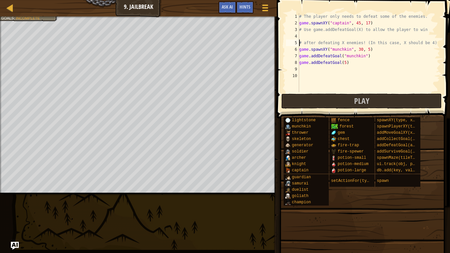
click at [309, 36] on div "# The player only needs to defeat some of the enemies. game . spawnXY ( "captai…" at bounding box center [369, 59] width 142 height 92
paste textarea "game.spawnXY("captain", 45, 17)"
click at [371, 22] on div "# The player only needs to defeat some of the enemies. game . spawnXY ( "captai…" at bounding box center [369, 59] width 142 height 92
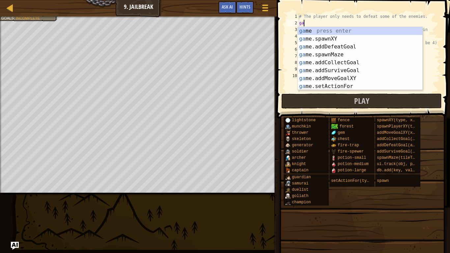
type textarea "g"
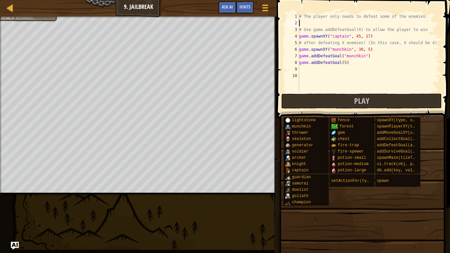
type textarea "# The player only needs to defeat some of the enemies."
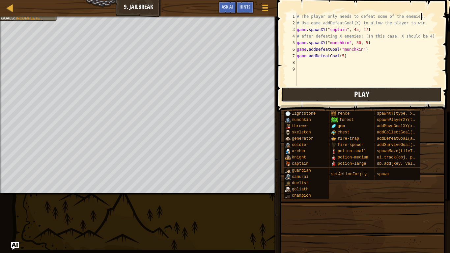
click at [391, 91] on button "Play" at bounding box center [361, 94] width 160 height 15
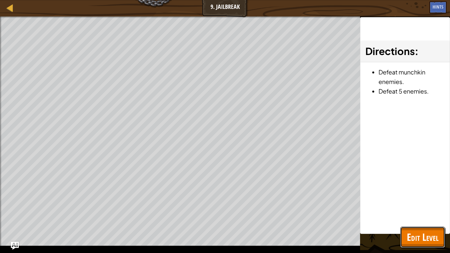
click at [429, 197] on span "Edit Level" at bounding box center [423, 236] width 32 height 13
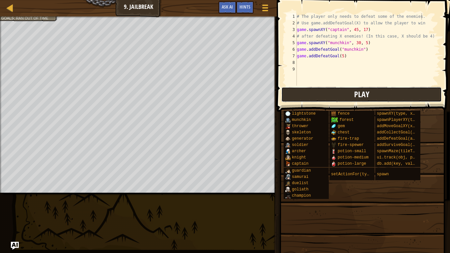
click at [426, 93] on button "Play" at bounding box center [361, 94] width 160 height 15
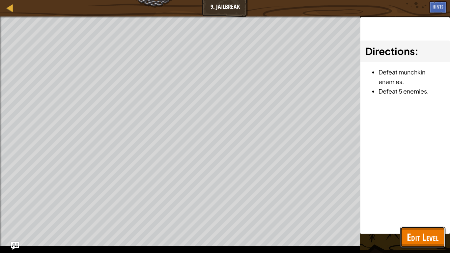
click at [421, 197] on span "Edit Level" at bounding box center [423, 236] width 32 height 13
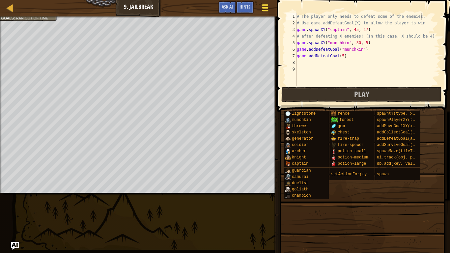
click at [262, 8] on span at bounding box center [265, 7] width 6 height 1
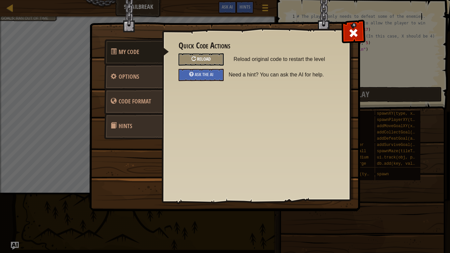
click at [214, 62] on div "Reload" at bounding box center [200, 59] width 45 height 12
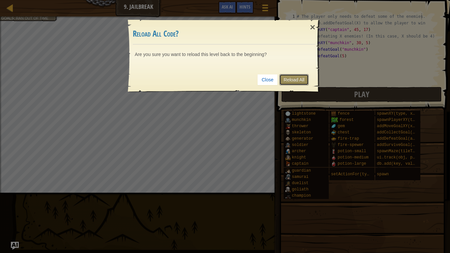
click at [302, 81] on link "Reload All" at bounding box center [293, 79] width 29 height 11
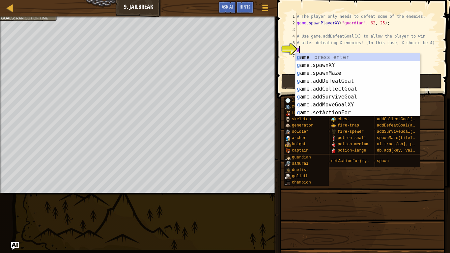
type textarea "ga"
click at [346, 74] on div "ga me press enter [GEOGRAPHIC_DATA] me.spawnXY press enter [GEOGRAPHIC_DATA] me…" at bounding box center [357, 92] width 124 height 79
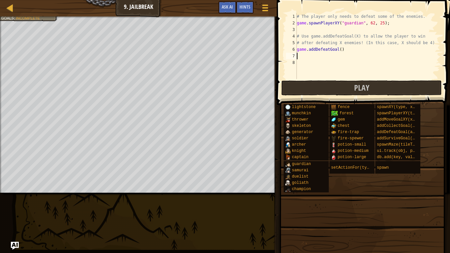
click at [339, 50] on div "# The player only needs to defeat some of the enemies. game . spawnPlayerXY ( "…" at bounding box center [367, 52] width 145 height 79
click at [340, 50] on div "# The player only needs to defeat some of the enemies. game . spawnPlayerXY ( "…" at bounding box center [367, 52] width 145 height 79
type textarea "game.addDefeatGoal(4)"
click at [363, 85] on span "Play" at bounding box center [361, 87] width 15 height 11
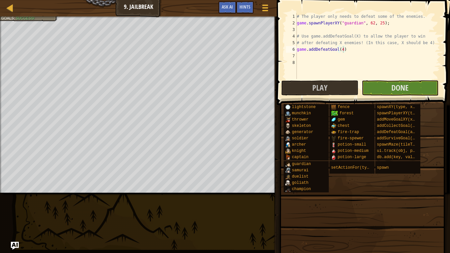
click at [419, 197] on span at bounding box center [362, 194] width 169 height 195
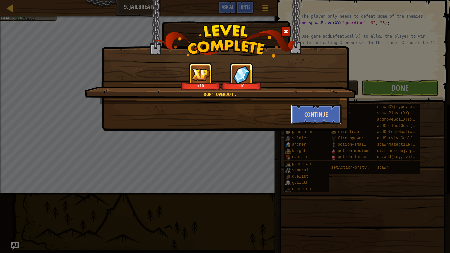
click at [315, 114] on button "Continue" at bounding box center [316, 114] width 51 height 20
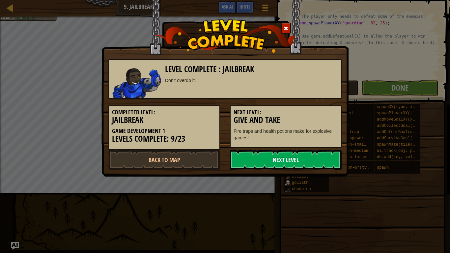
click at [280, 166] on link "Next Level" at bounding box center [286, 160] width 112 height 20
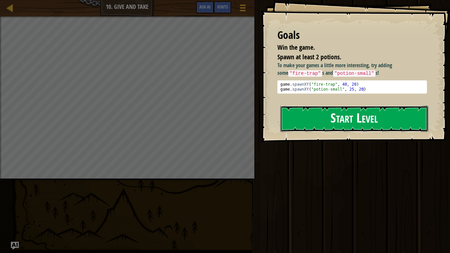
click at [322, 123] on button "Start Level" at bounding box center [354, 119] width 148 height 26
